Goal: Task Accomplishment & Management: Use online tool/utility

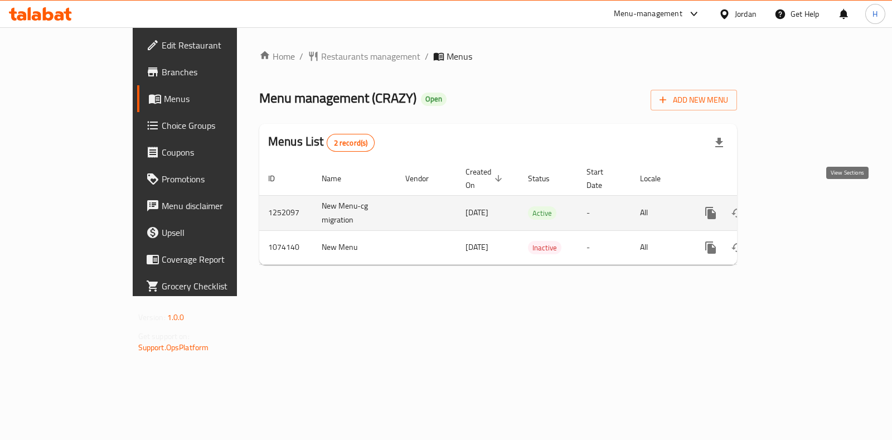
click at [798, 206] on icon "enhanced table" at bounding box center [790, 212] width 13 height 13
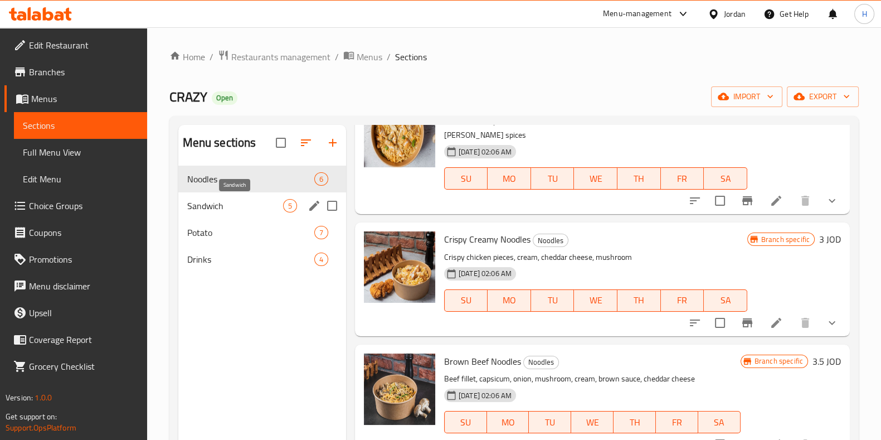
click at [231, 208] on span "Sandwich" at bounding box center [235, 205] width 96 height 13
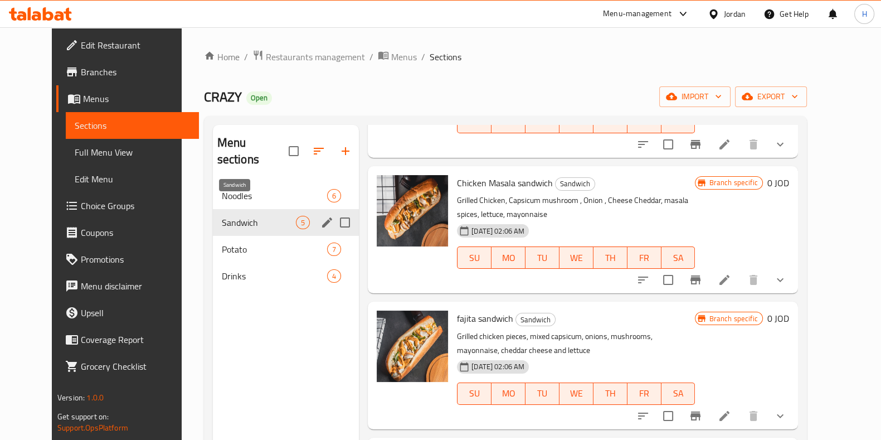
scroll to position [238, 0]
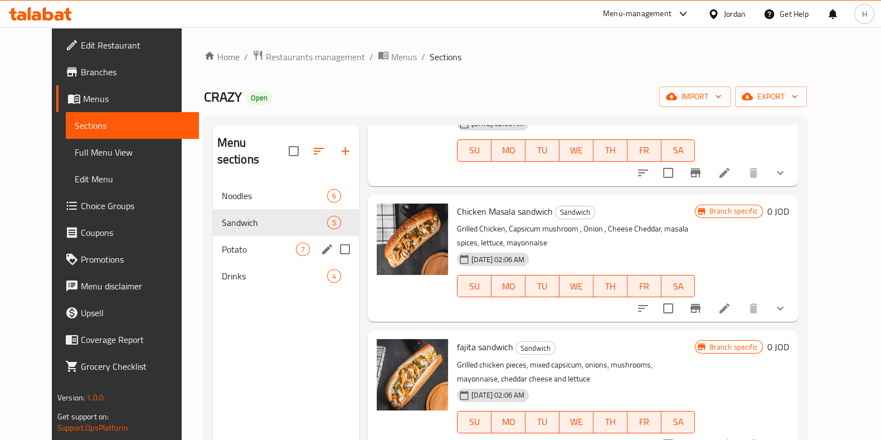
click at [230, 236] on div "Potato 7" at bounding box center [286, 249] width 147 height 27
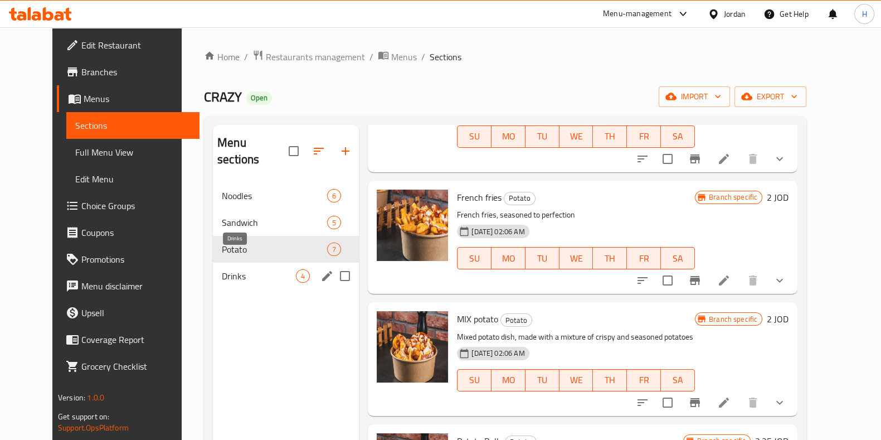
click at [222, 269] on span "Drinks" at bounding box center [259, 275] width 74 height 13
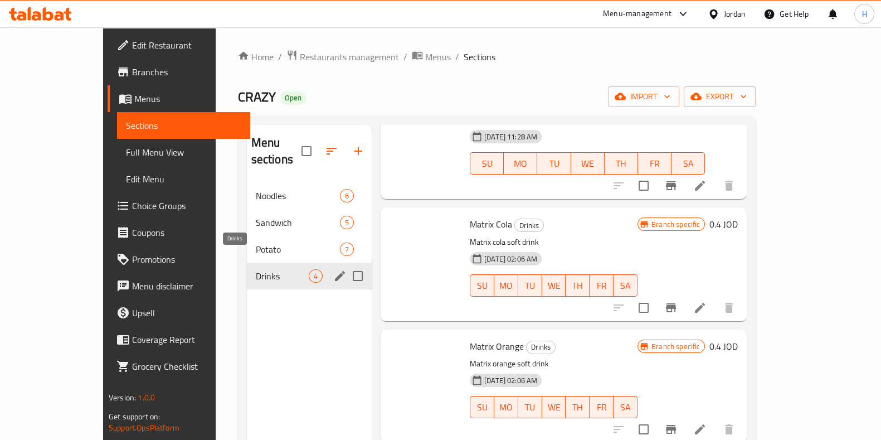
scroll to position [75, 0]
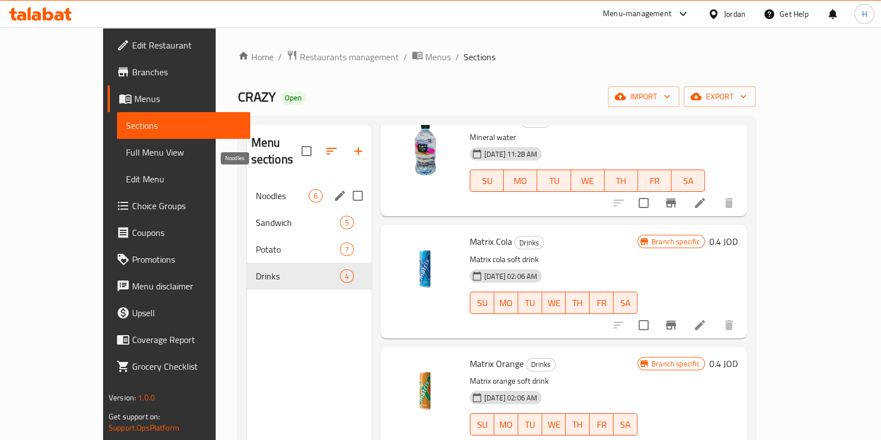
click at [256, 189] on span "Noodles" at bounding box center [282, 195] width 53 height 13
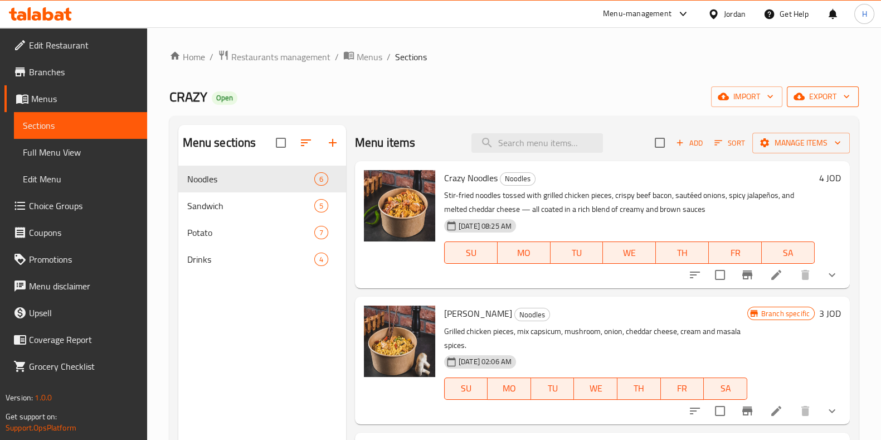
click at [827, 95] on span "export" at bounding box center [823, 97] width 54 height 14
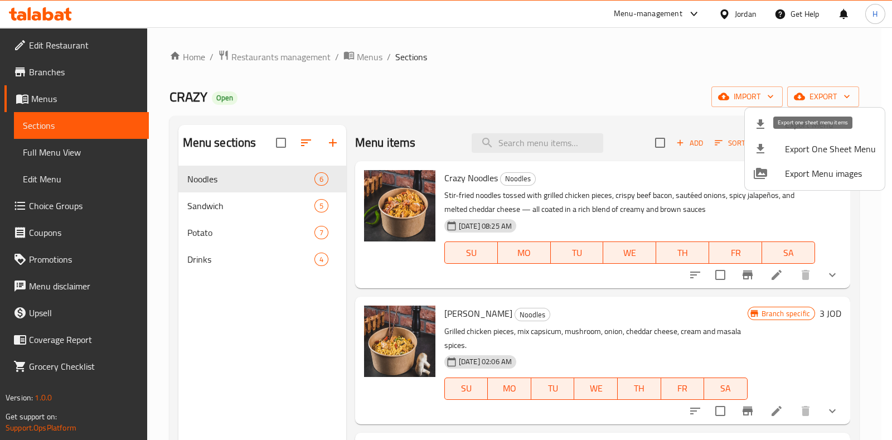
click at [790, 149] on span "Export One Sheet Menu" at bounding box center [830, 148] width 91 height 13
